Goal: Task Accomplishment & Management: Use online tool/utility

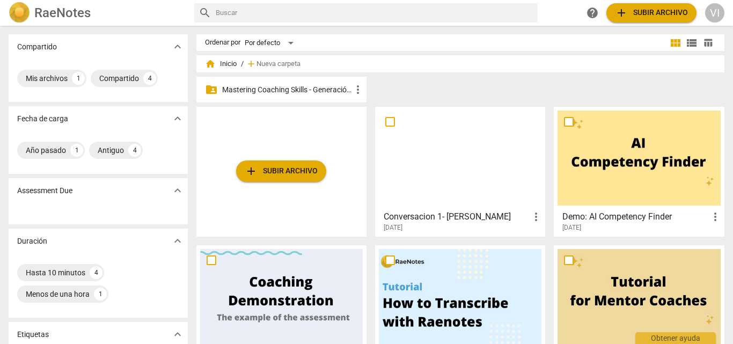
click at [318, 92] on p "Mastering Coaching Skills - Generación 31" at bounding box center [286, 89] width 129 height 11
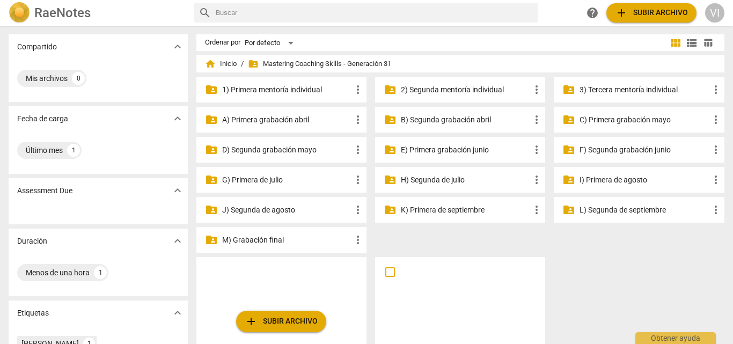
click at [615, 85] on p "3) Tercera mentoría individual" at bounding box center [644, 89] width 129 height 11
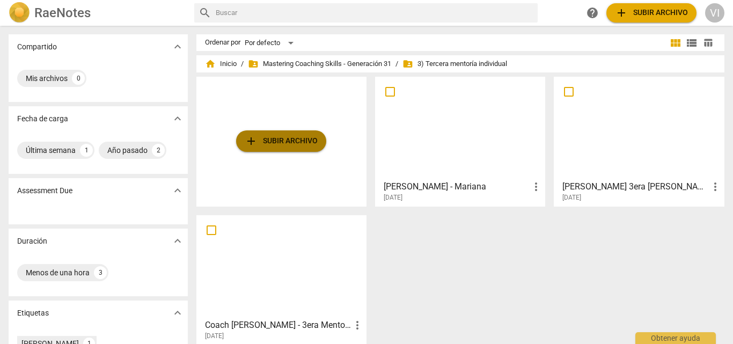
click at [281, 143] on span "add Subir archivo" at bounding box center [281, 141] width 73 height 13
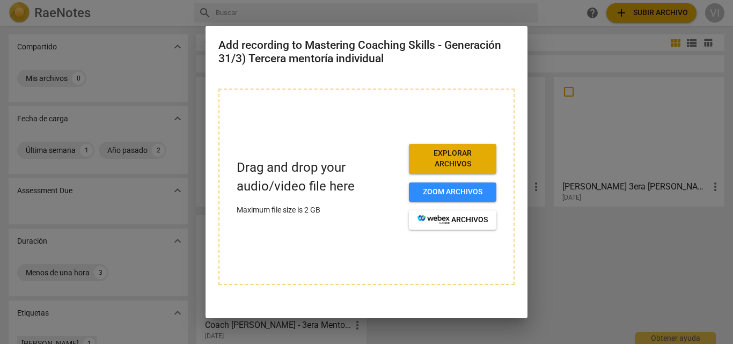
click at [450, 149] on span "Explorar archivos" at bounding box center [453, 158] width 70 height 21
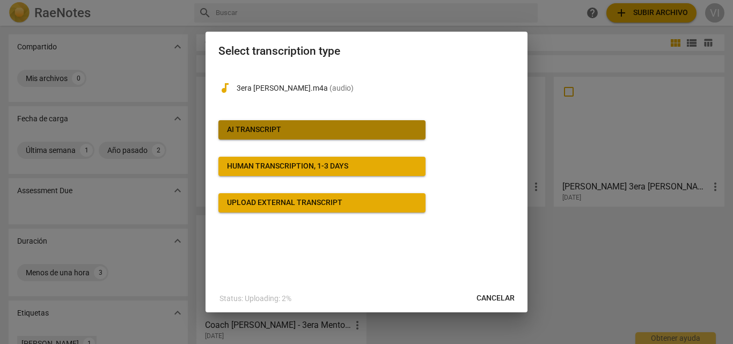
click at [327, 127] on span "AI Transcript" at bounding box center [322, 130] width 190 height 11
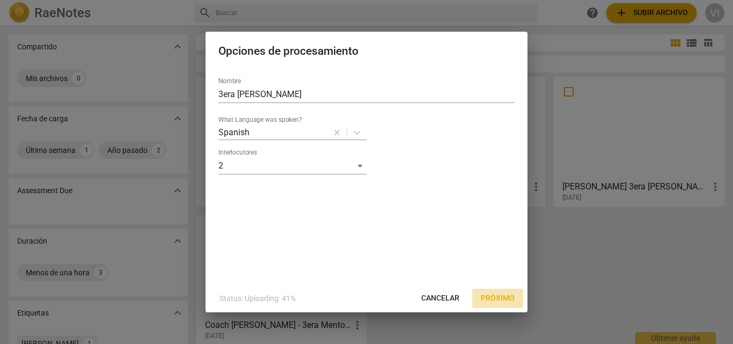
click at [492, 300] on span "Próximo" at bounding box center [498, 298] width 34 height 11
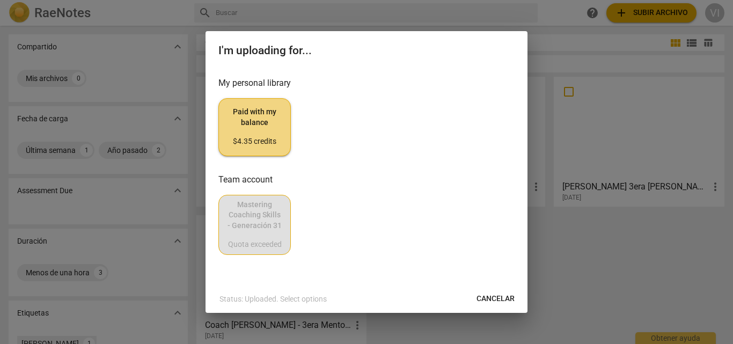
click at [261, 129] on span "Paid with my balance $4.35 credits" at bounding box center [255, 127] width 54 height 40
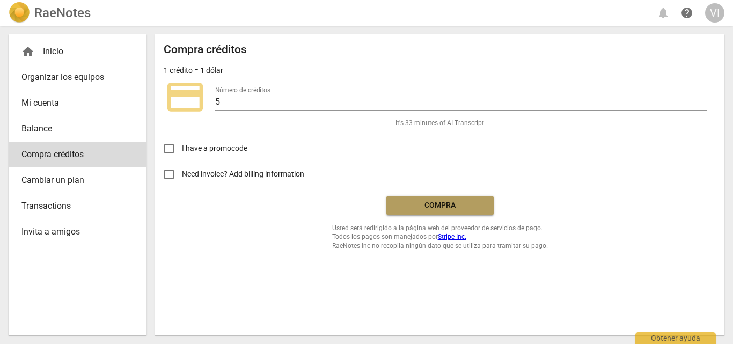
click at [445, 202] on span "Compra" at bounding box center [440, 205] width 90 height 11
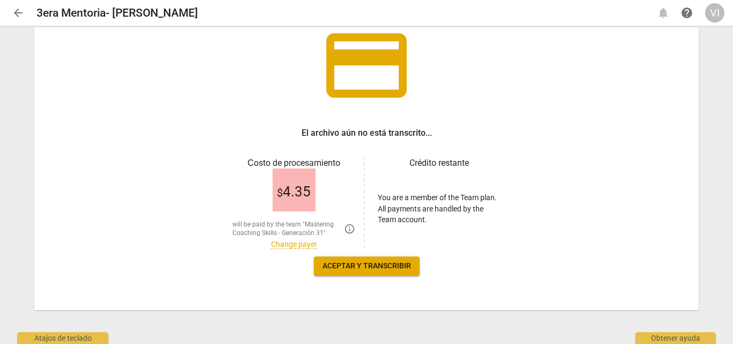
scroll to position [79, 0]
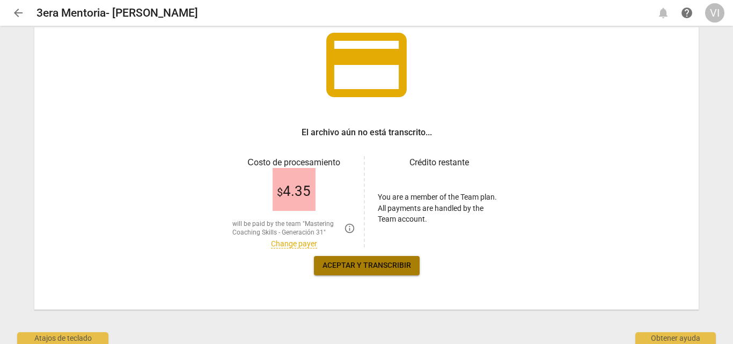
click at [374, 265] on span "Aceptar y transcribir" at bounding box center [367, 265] width 89 height 11
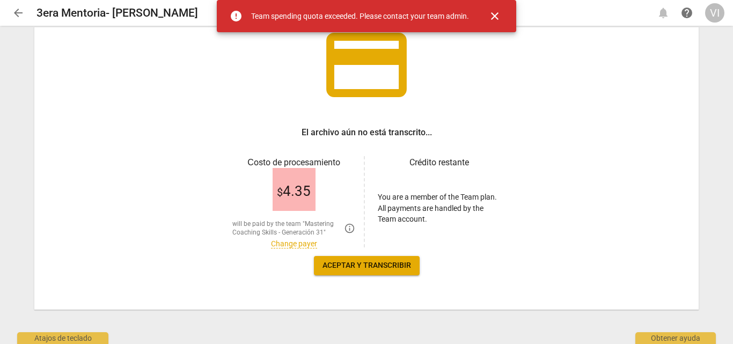
click at [494, 16] on span "close" at bounding box center [494, 16] width 13 height 13
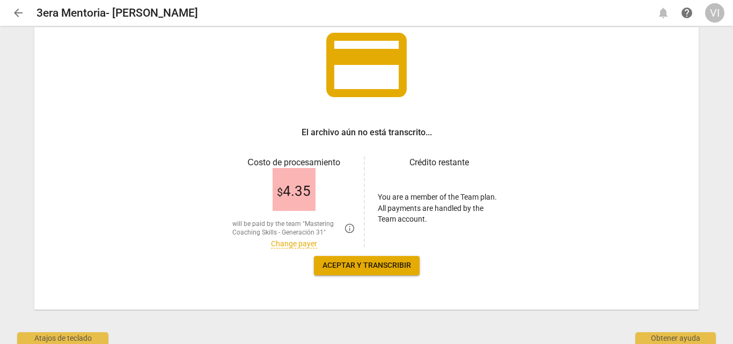
click at [19, 14] on span "arrow_back" at bounding box center [18, 12] width 13 height 13
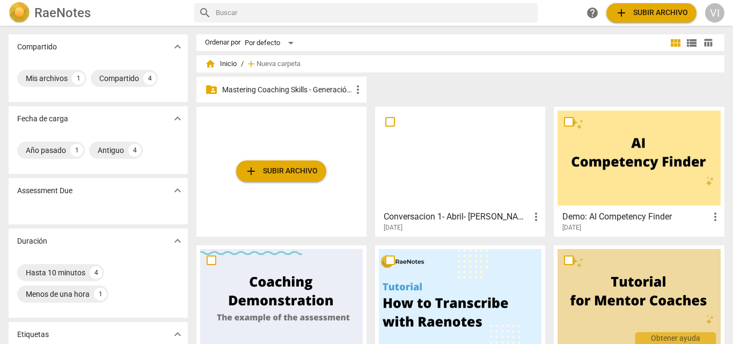
click at [300, 87] on p "Mastering Coaching Skills - Generación 31" at bounding box center [286, 89] width 129 height 11
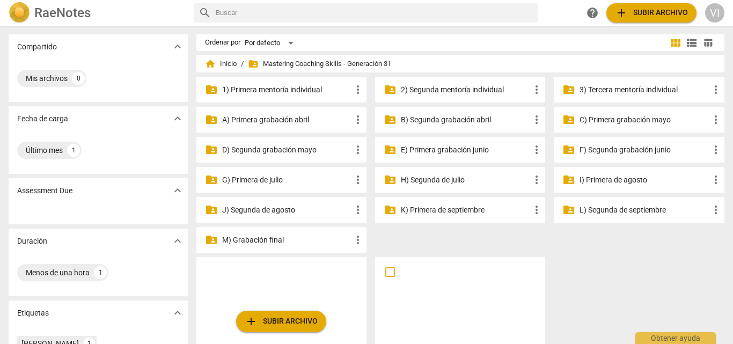
click at [638, 85] on p "3) Tercera mentoría individual" at bounding box center [644, 89] width 129 height 11
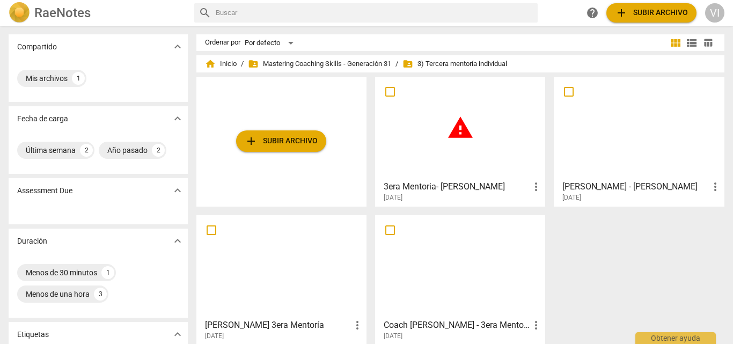
drag, startPoint x: 532, startPoint y: 186, endPoint x: 530, endPoint y: 163, distance: 22.6
click at [530, 163] on div "warning" at bounding box center [460, 128] width 163 height 95
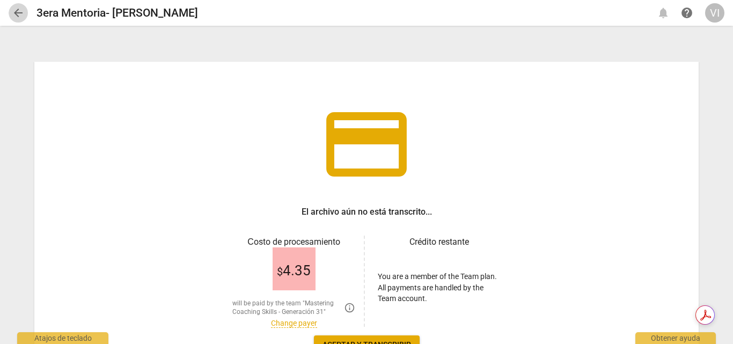
click at [15, 10] on span "arrow_back" at bounding box center [18, 12] width 13 height 13
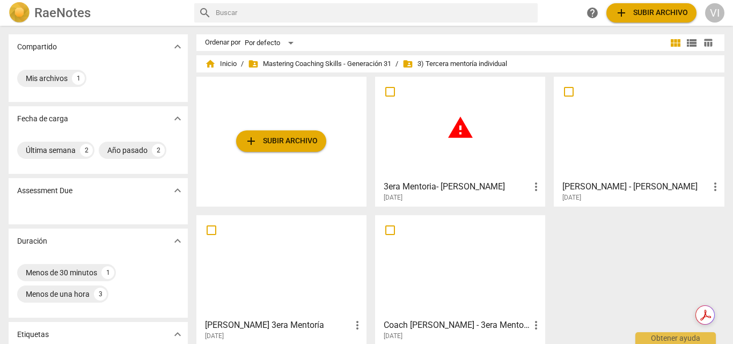
click at [534, 190] on span "more_vert" at bounding box center [536, 186] width 13 height 13
click at [545, 213] on li "Borrar" at bounding box center [547, 213] width 41 height 26
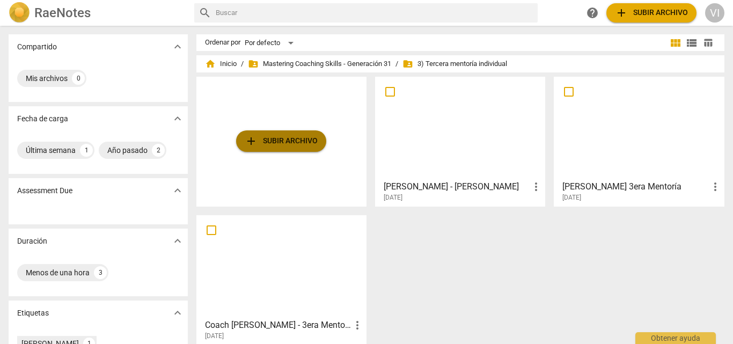
click at [288, 141] on span "add Subir archivo" at bounding box center [281, 141] width 73 height 13
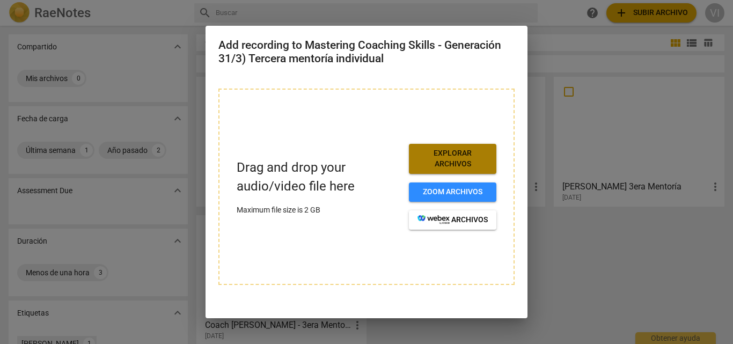
click at [462, 162] on span "Explorar archivos" at bounding box center [453, 158] width 70 height 21
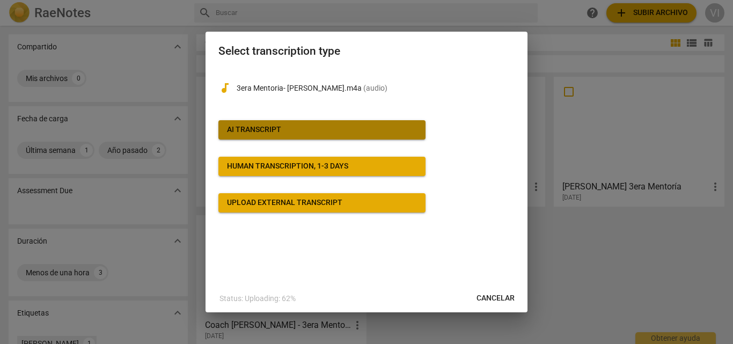
click at [325, 131] on span "AI Transcript" at bounding box center [322, 130] width 190 height 11
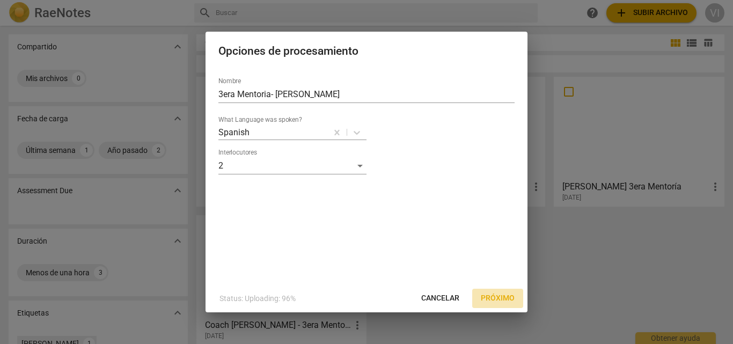
click at [503, 299] on span "Próximo" at bounding box center [498, 298] width 34 height 11
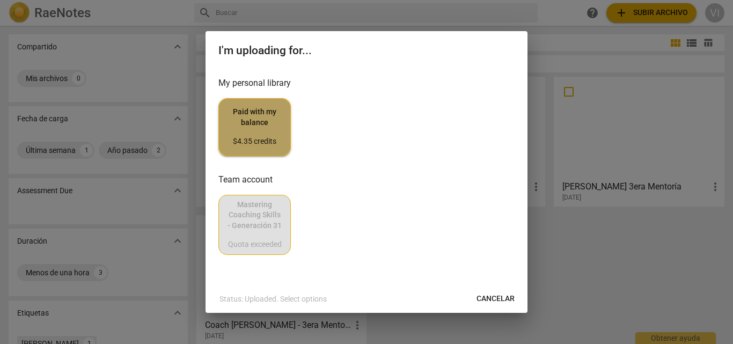
click at [257, 133] on span "Paid with my balance $4.35 credits" at bounding box center [255, 127] width 54 height 40
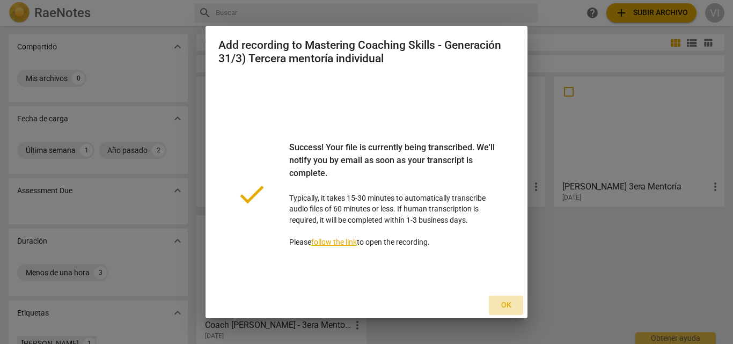
click at [499, 309] on span "Ok" at bounding box center [506, 305] width 17 height 11
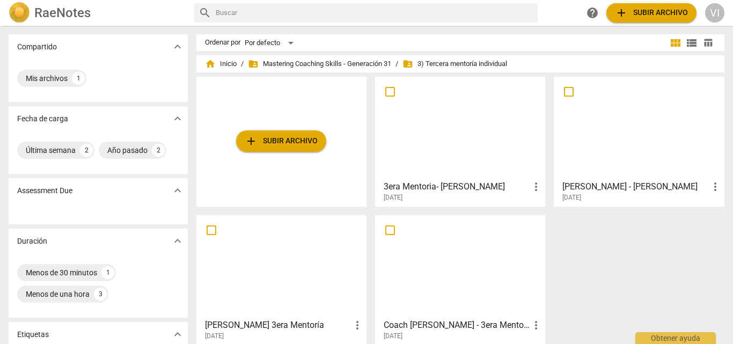
click at [429, 186] on h3 "3era Mentoria- [PERSON_NAME]" at bounding box center [457, 186] width 146 height 13
